Goal: Transaction & Acquisition: Purchase product/service

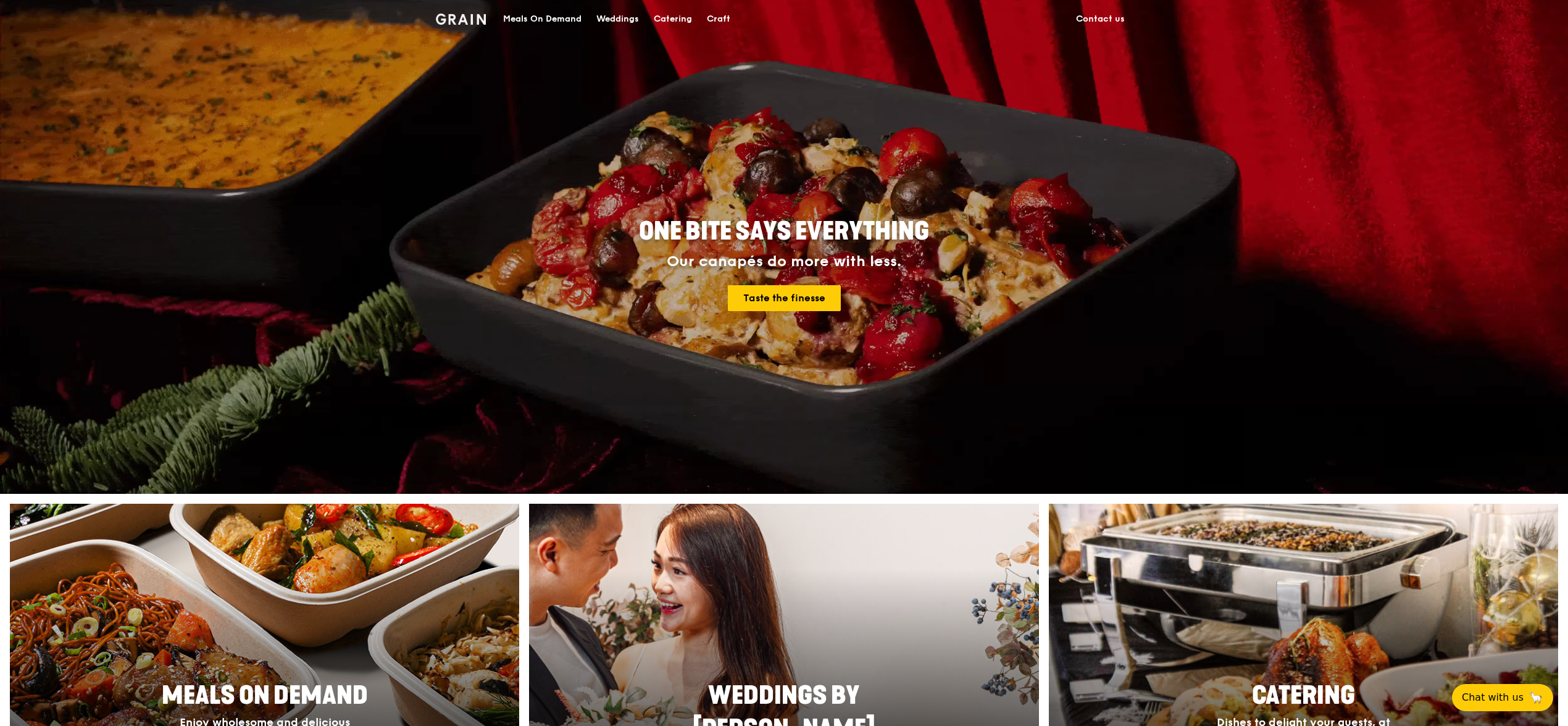
click at [548, 16] on div "Meals On Demand" at bounding box center [542, 19] width 79 height 37
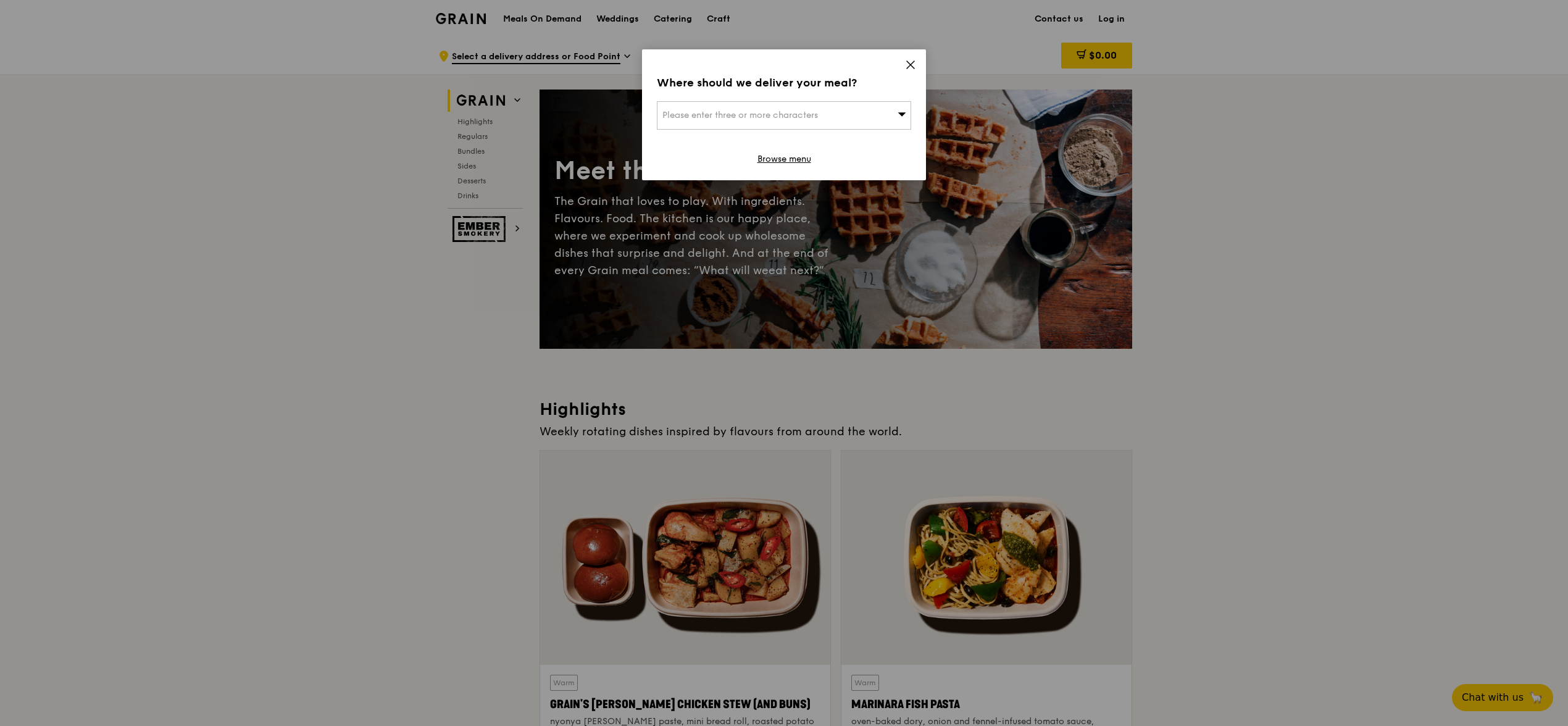
click at [752, 113] on span "Please enter three or more characters" at bounding box center [740, 115] width 156 height 10
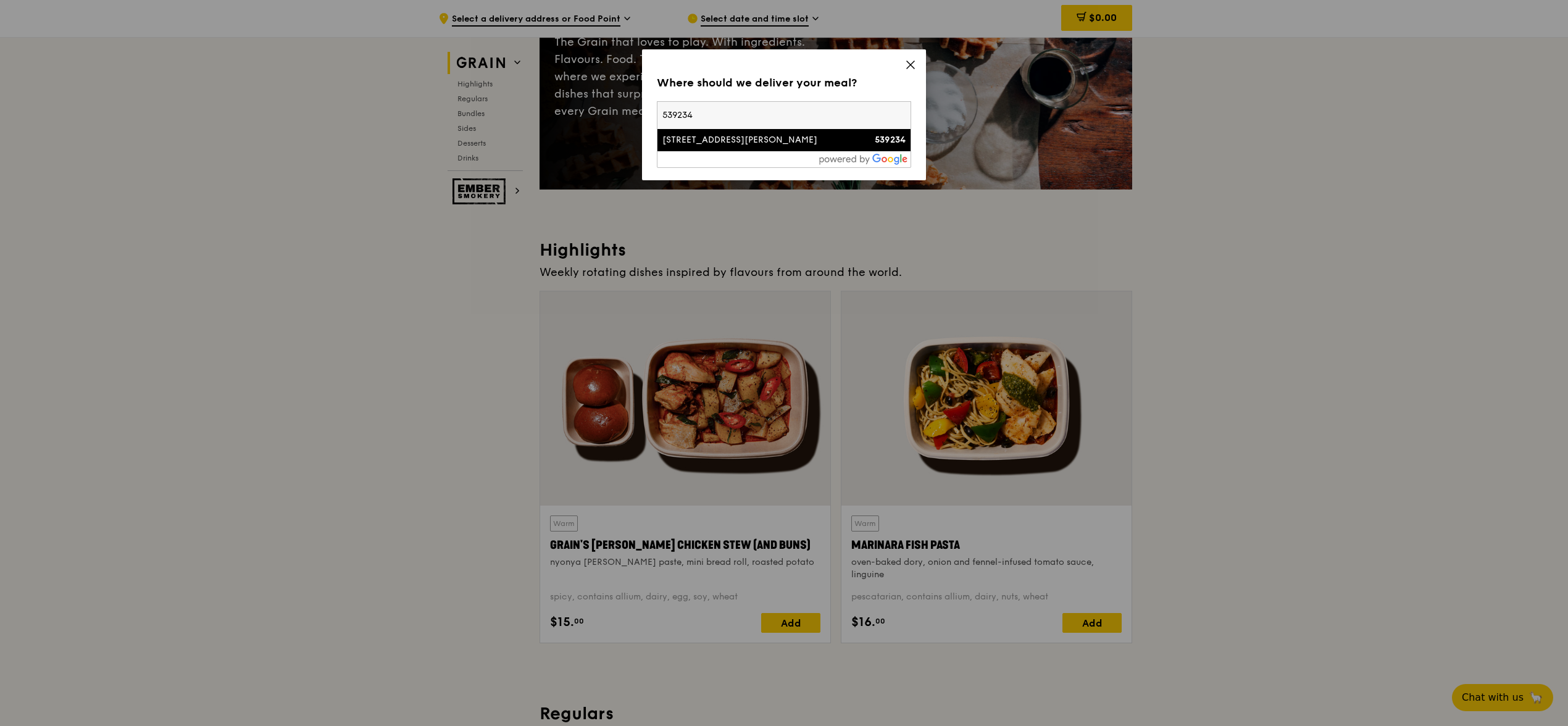
type input "539234"
click at [751, 137] on div "[STREET_ADDRESS][PERSON_NAME]" at bounding box center [753, 140] width 182 height 12
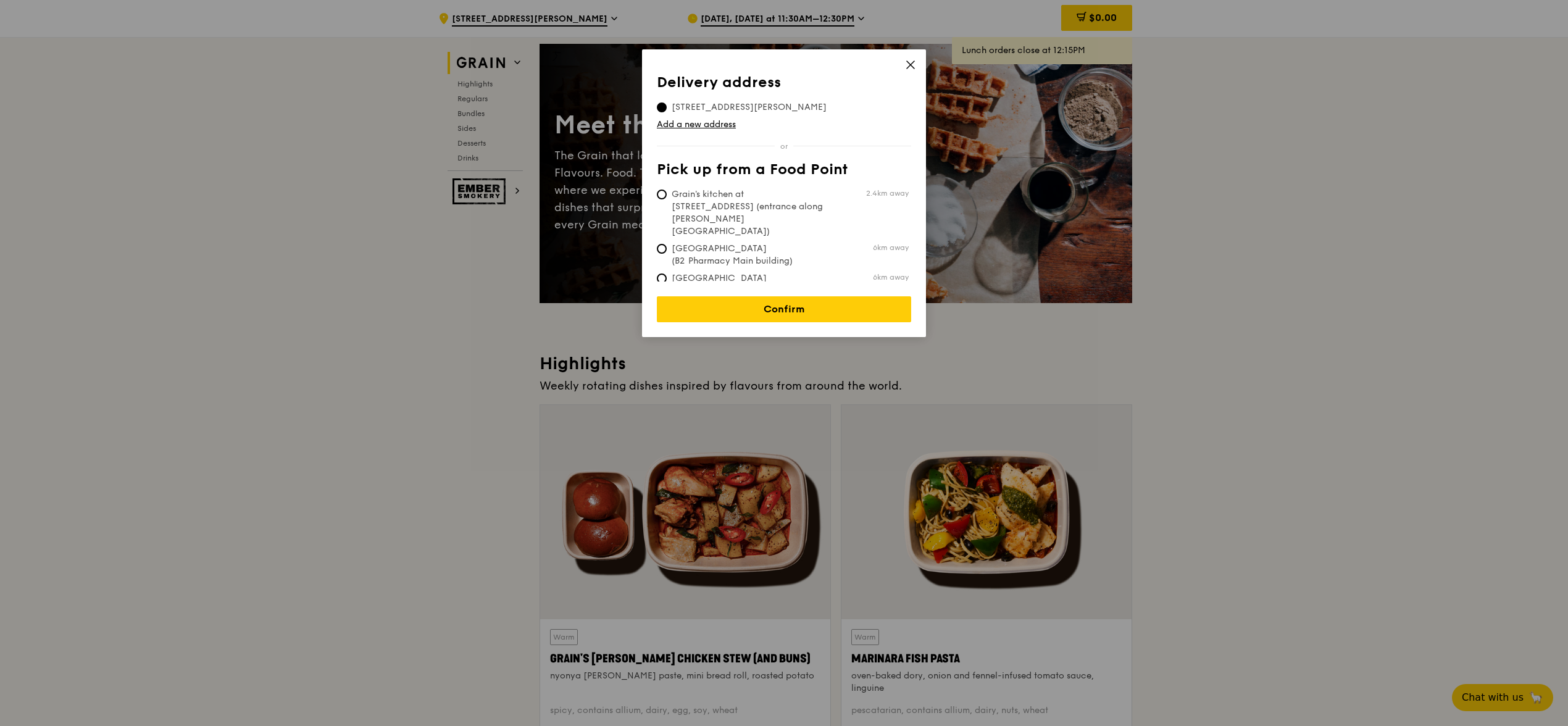
scroll to position [46, 0]
click at [801, 306] on link "Confirm" at bounding box center [784, 310] width 254 height 26
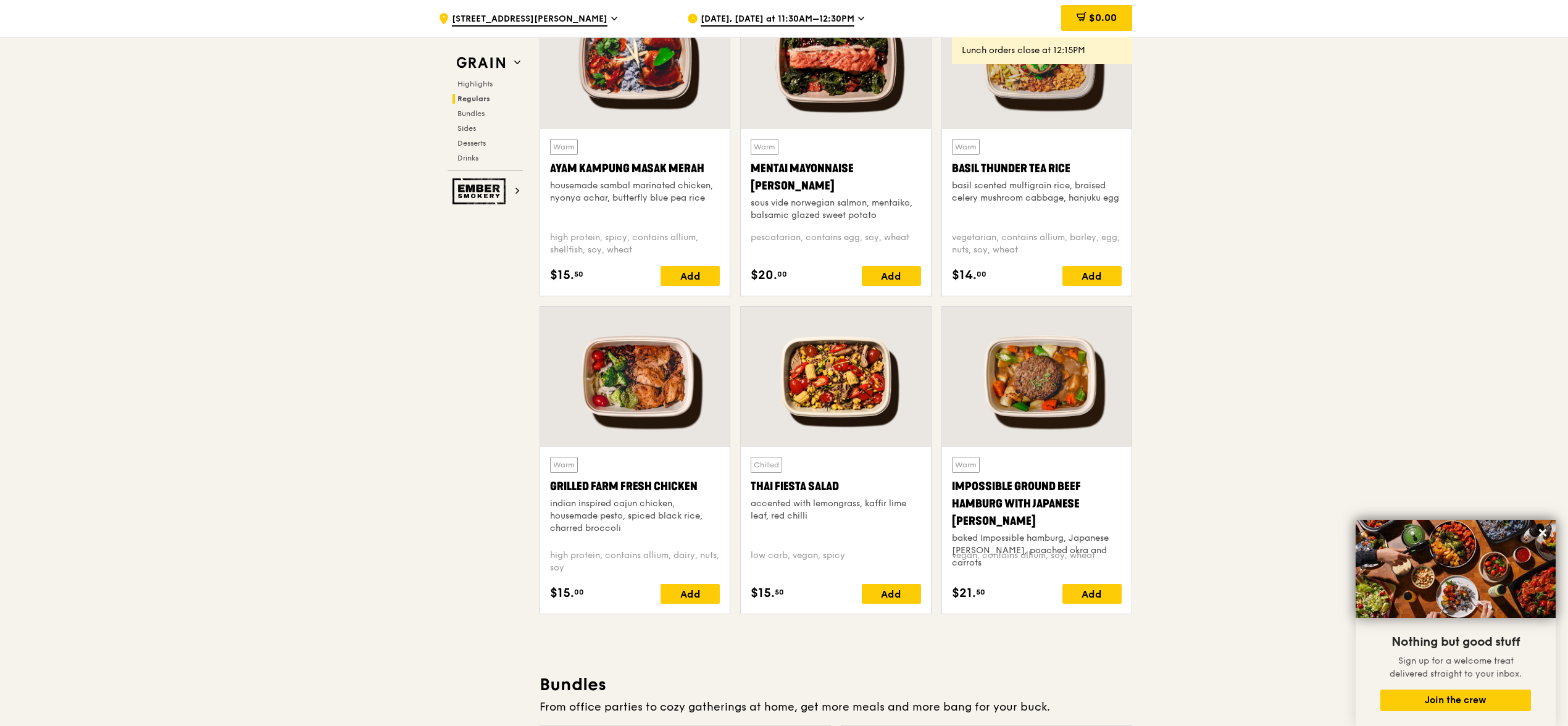
scroll to position [1159, 0]
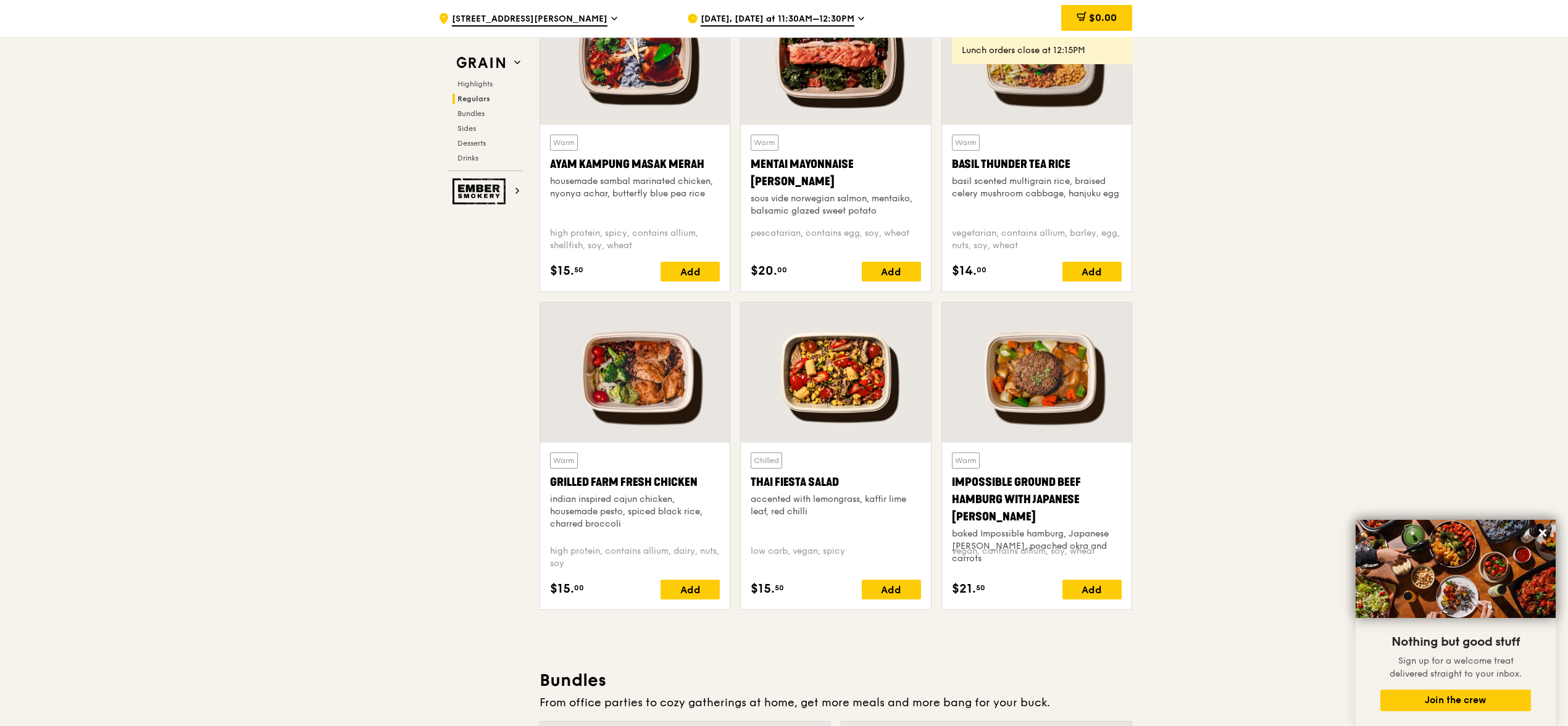
click at [616, 381] on div at bounding box center [635, 373] width 189 height 140
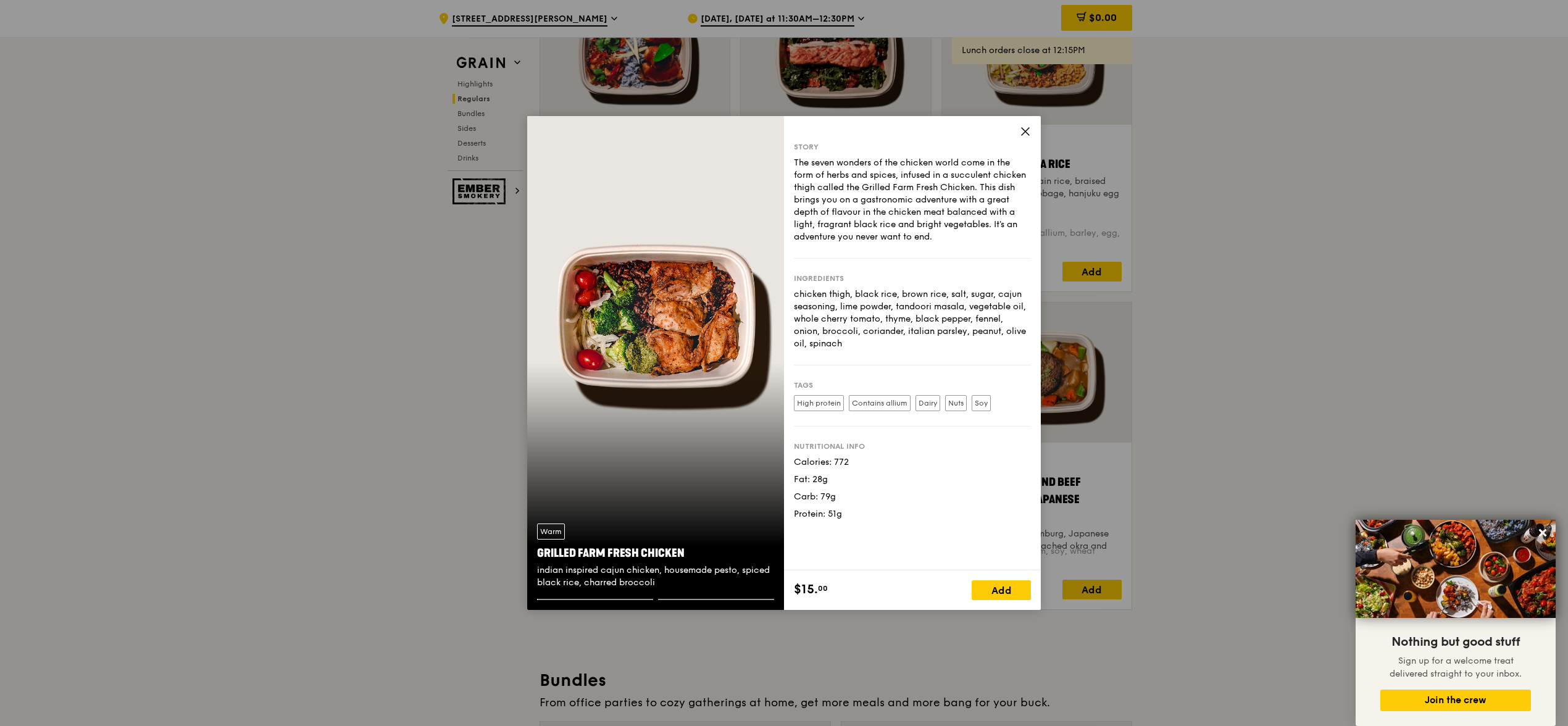
scroll to position [1158, 0]
click at [1027, 130] on icon at bounding box center [1025, 131] width 8 height 8
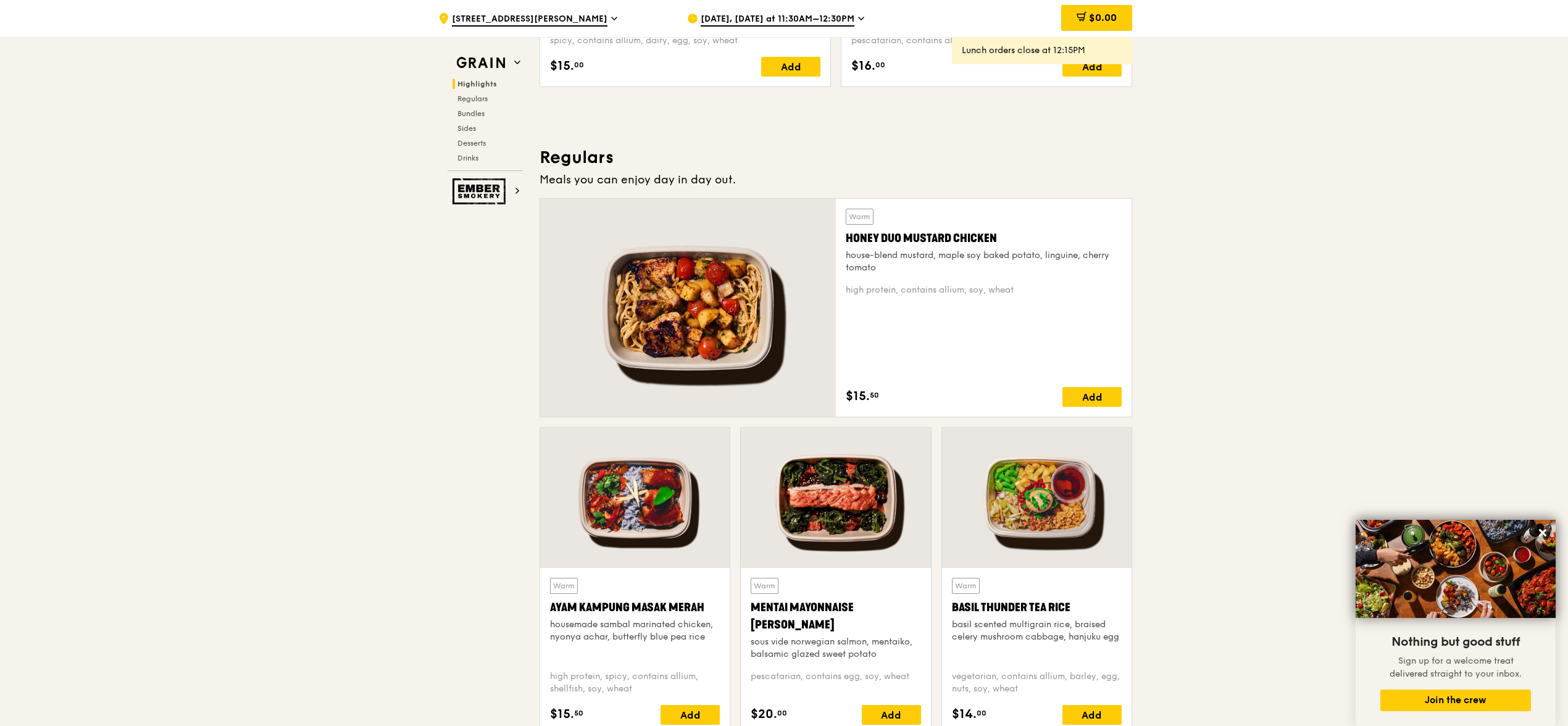
scroll to position [713, 0]
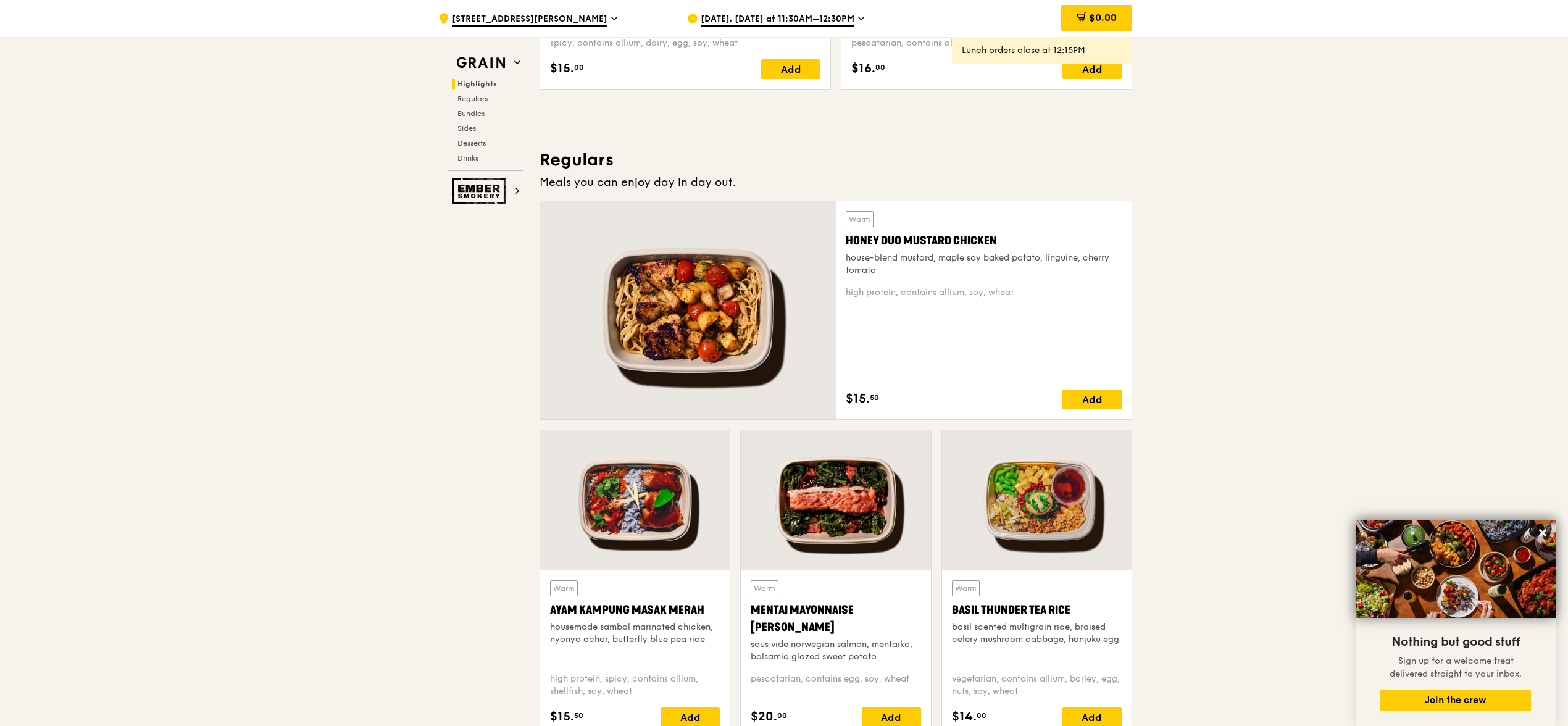
click at [700, 323] on div at bounding box center [688, 310] width 296 height 218
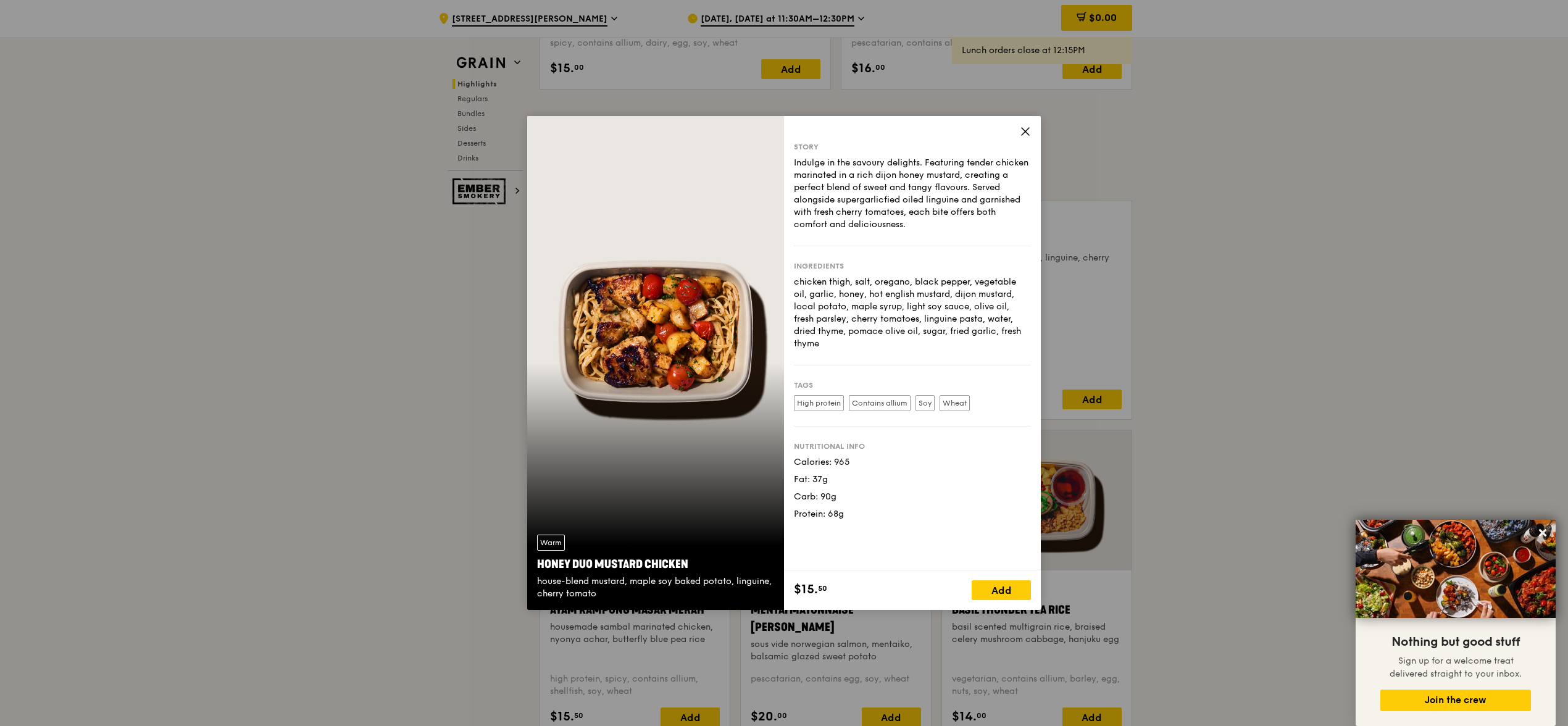
click at [700, 323] on div "Warm Honey Duo Mustard Chicken house-blend mustard, maple soy baked potato, lin…" at bounding box center [656, 363] width 257 height 494
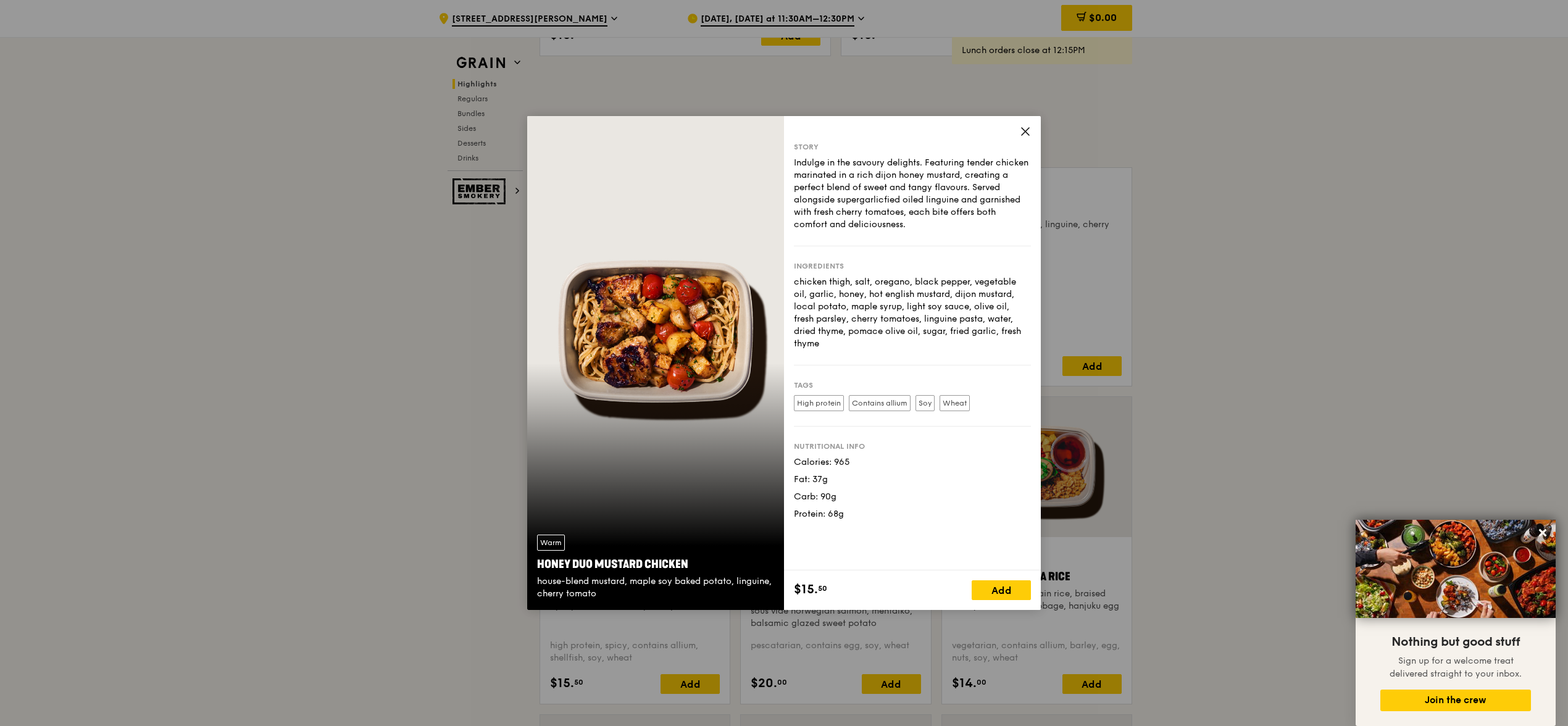
scroll to position [749, 0]
click at [1029, 127] on icon at bounding box center [1025, 131] width 11 height 11
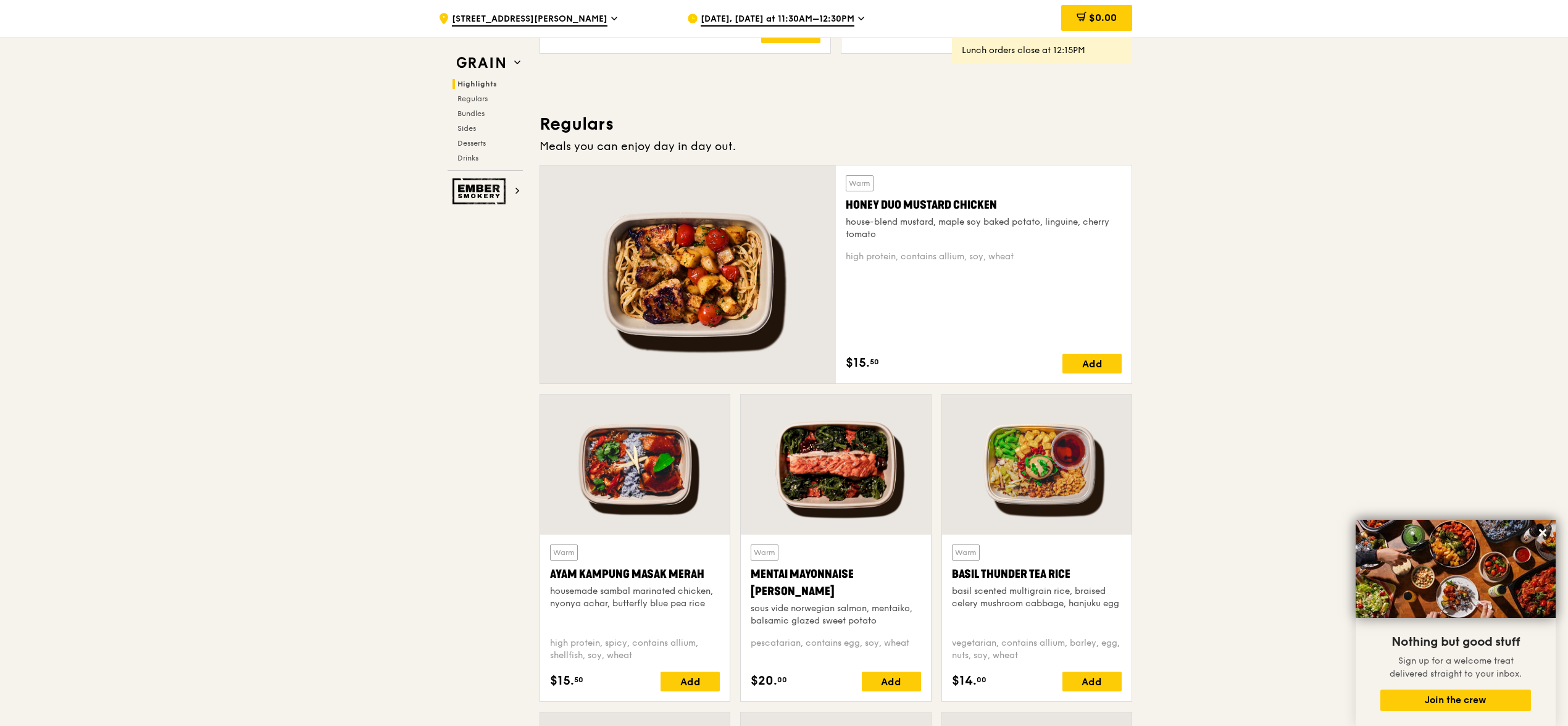
drag, startPoint x: 75, startPoint y: 188, endPoint x: 76, endPoint y: 176, distance: 12.0
